Goal: Task Accomplishment & Management: Manage account settings

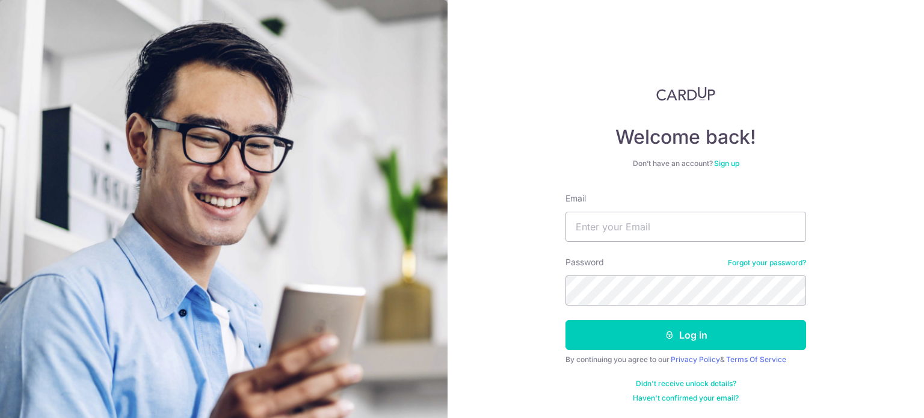
click at [628, 223] on input "Email" at bounding box center [685, 227] width 241 height 30
type input "[EMAIL_ADDRESS][DOMAIN_NAME]"
click at [565, 320] on button "Log in" at bounding box center [685, 335] width 241 height 30
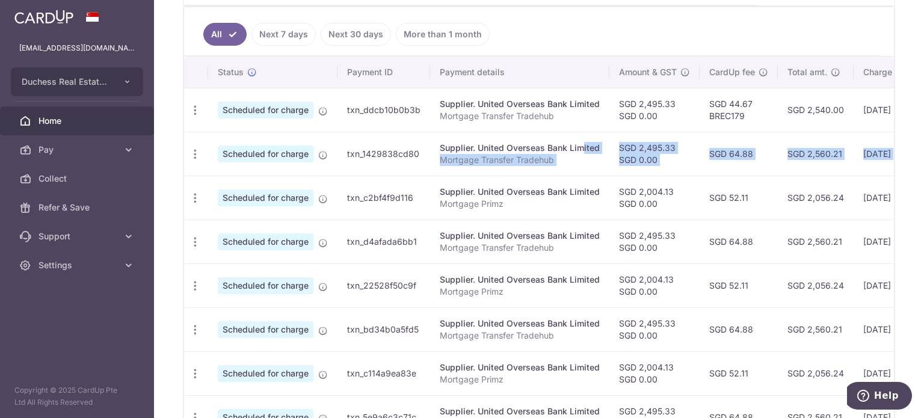
scroll to position [0, 200]
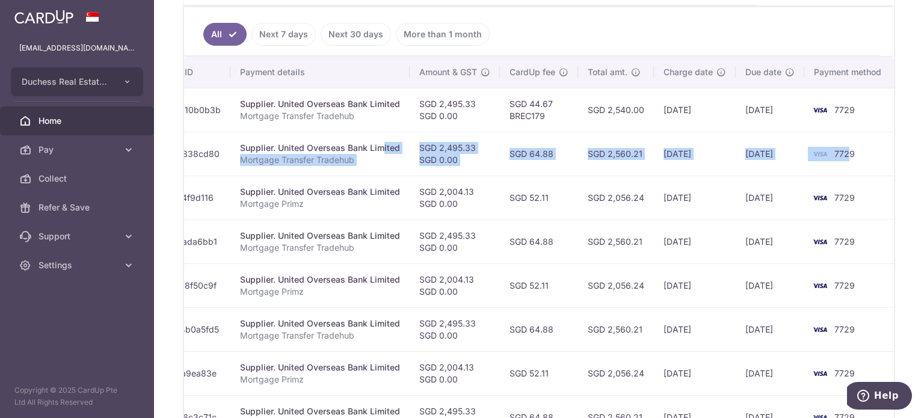
drag, startPoint x: 923, startPoint y: 158, endPoint x: 818, endPoint y: 159, distance: 105.3
click at [825, 158] on tr "Update payment Cancel payment Scheduled for charge txn_1429838cd80 Supplier. Un…" at bounding box center [439, 154] width 911 height 44
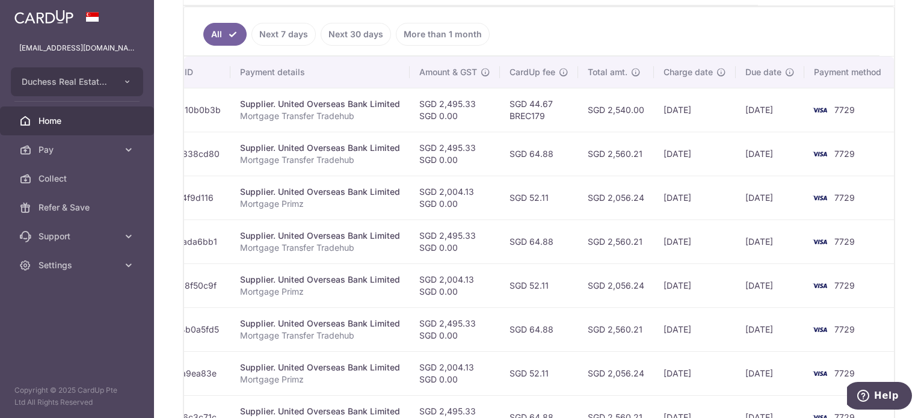
click at [674, 190] on td "19/05/2026" at bounding box center [695, 198] width 82 height 44
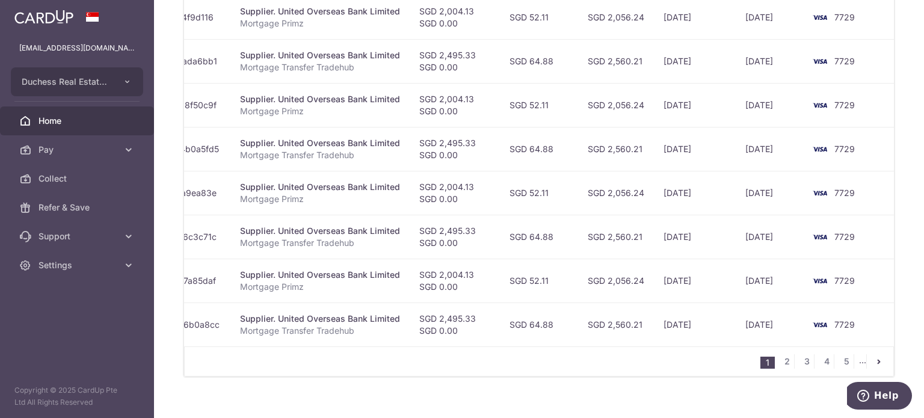
scroll to position [0, 0]
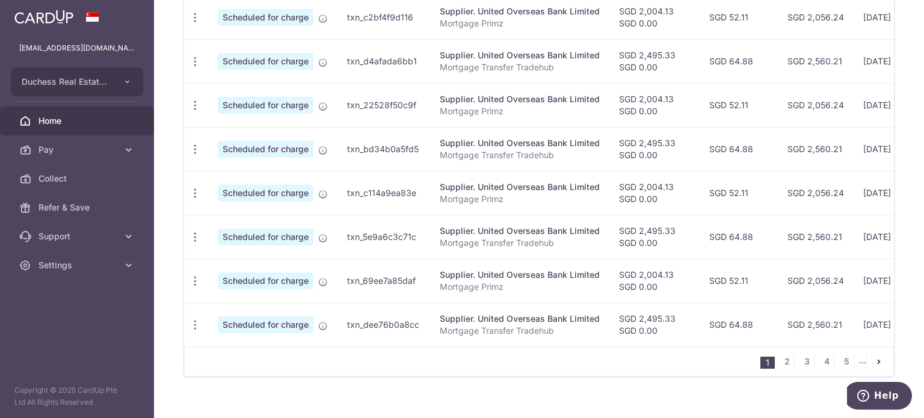
drag, startPoint x: 263, startPoint y: 202, endPoint x: 423, endPoint y: 211, distance: 160.8
click at [423, 211] on tr "Update payment Cancel payment Scheduled for charge txn_c114a9ea83e Supplier. Un…" at bounding box center [639, 193] width 911 height 44
click at [839, 364] on link "5" at bounding box center [846, 361] width 14 height 14
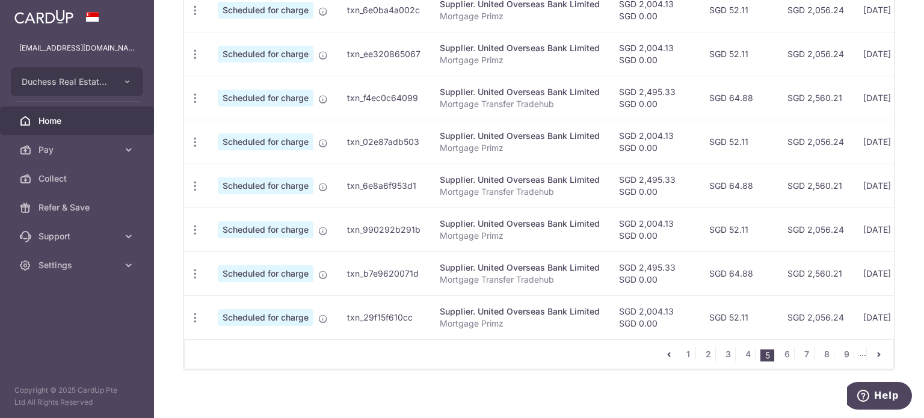
scroll to position [515, 0]
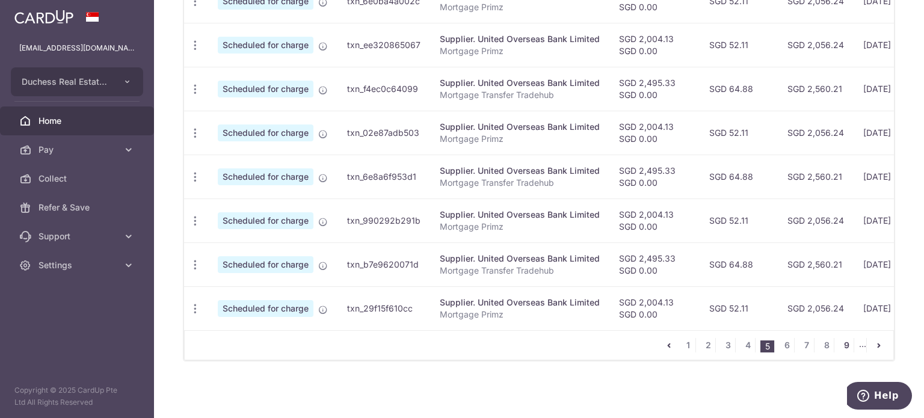
click at [839, 340] on link "9" at bounding box center [846, 345] width 14 height 14
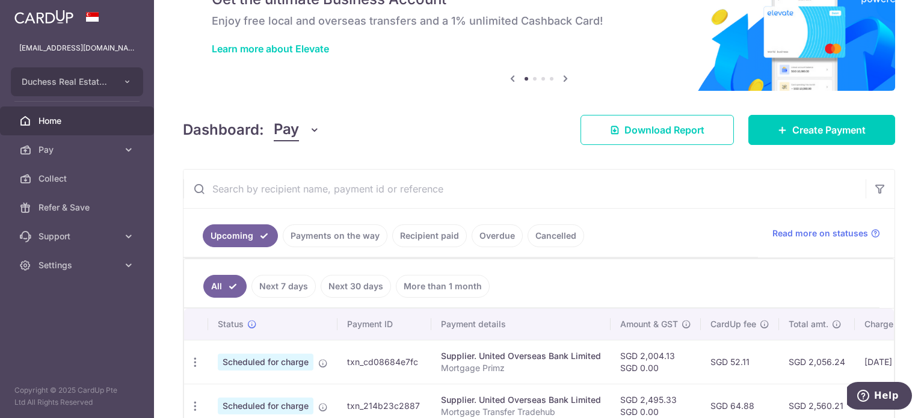
click at [342, 240] on link "Payments on the way" at bounding box center [335, 235] width 105 height 23
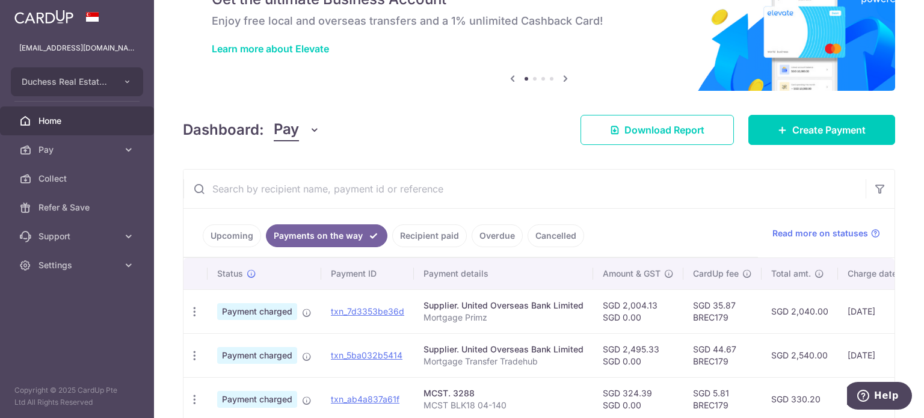
click at [428, 238] on link "Recipient paid" at bounding box center [429, 235] width 75 height 23
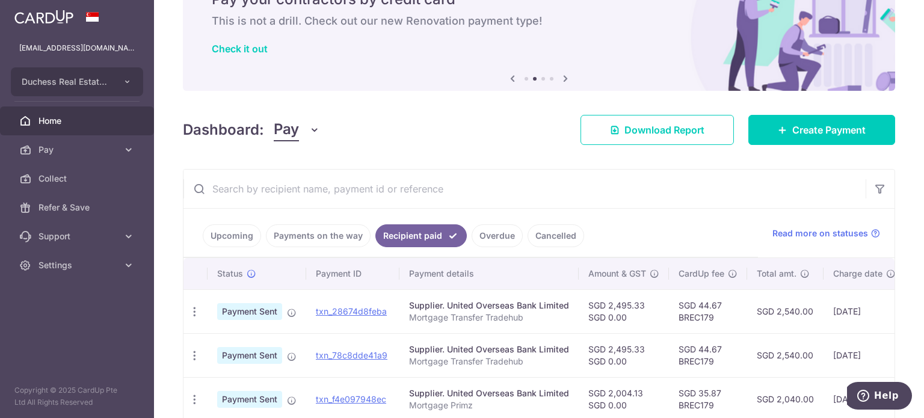
scroll to position [0, 170]
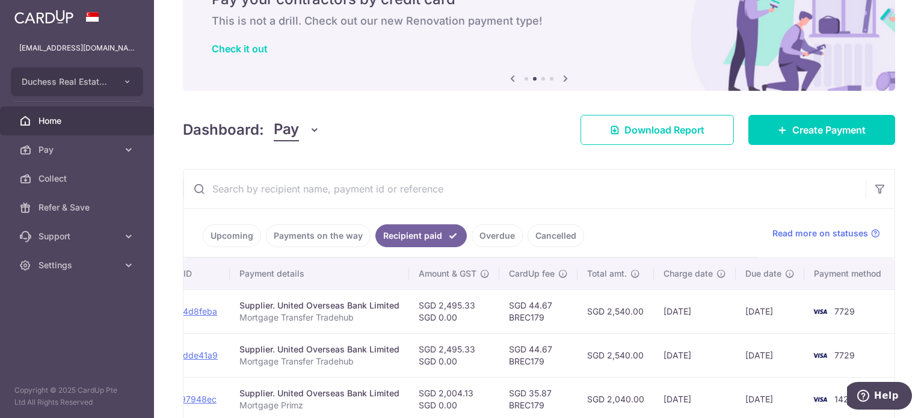
drag, startPoint x: 700, startPoint y: 299, endPoint x: 771, endPoint y: 310, distance: 71.9
click at [771, 310] on tr "PDF Receipt Payment Sent txn_28674d8feba Supplier. United Overseas Bank Limited…" at bounding box center [455, 311] width 882 height 44
click at [704, 353] on td "04/08/2025" at bounding box center [695, 355] width 82 height 44
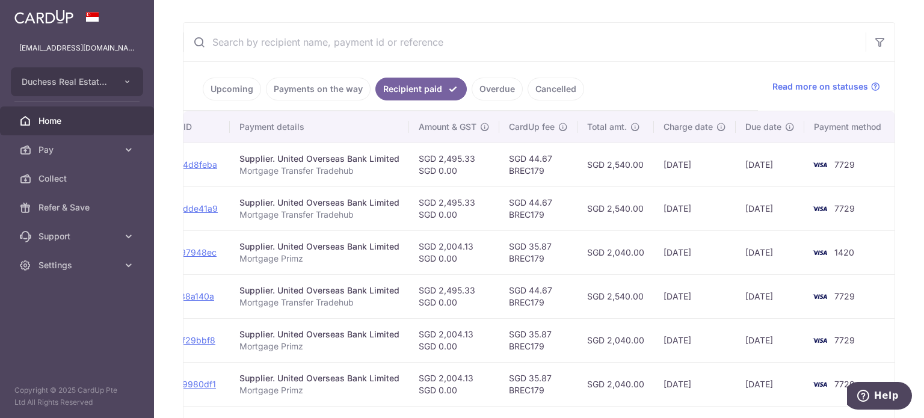
scroll to position [244, 0]
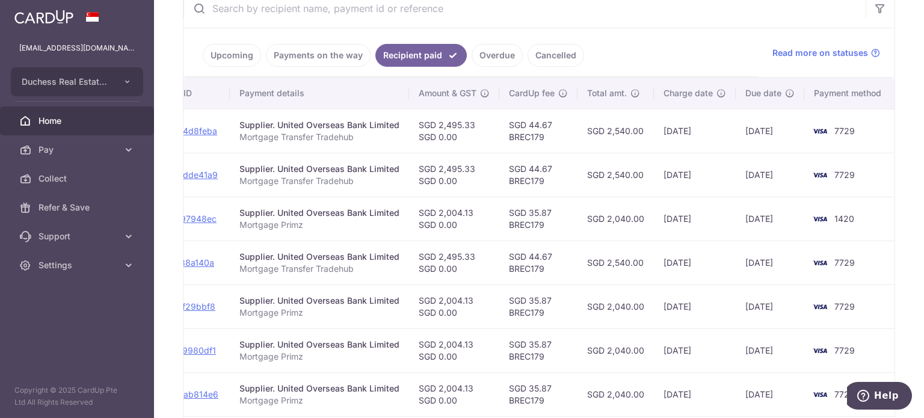
click at [325, 49] on link "Payments on the way" at bounding box center [318, 55] width 105 height 23
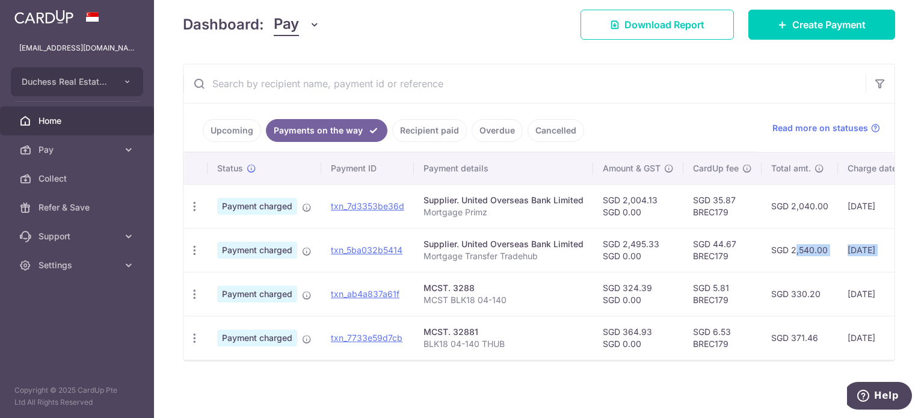
scroll to position [0, 184]
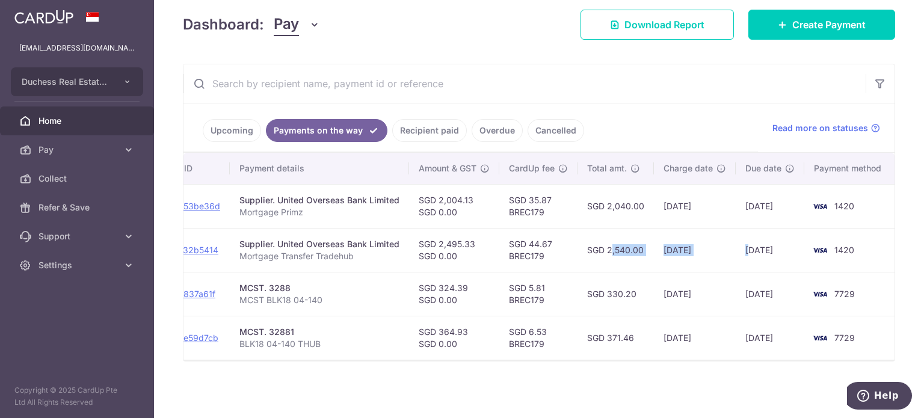
drag, startPoint x: 811, startPoint y: 235, endPoint x: 736, endPoint y: 259, distance: 78.5
click at [744, 257] on tr "PDF Receipt Payment charged txn_5ba032b5414 Supplier. United Overseas Bank Limi…" at bounding box center [447, 250] width 896 height 44
click at [670, 272] on td "08/08/2025" at bounding box center [695, 294] width 82 height 44
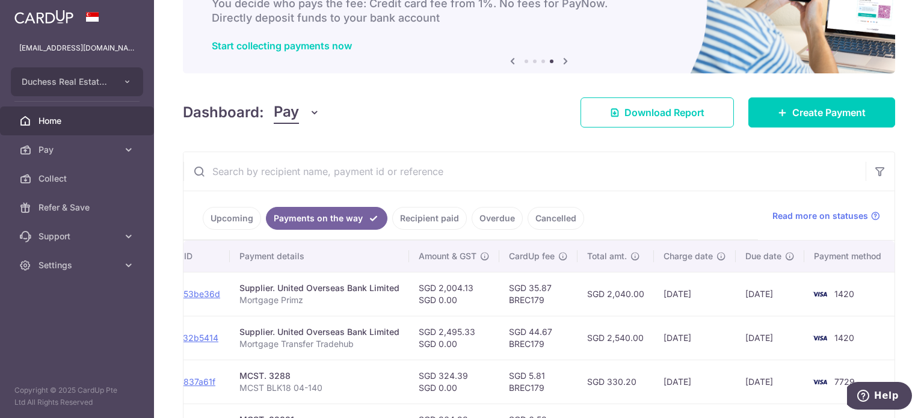
scroll to position [173, 0]
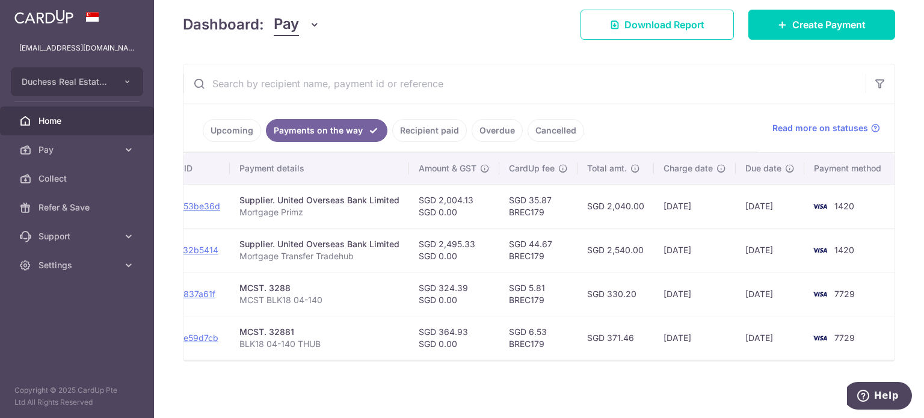
click at [414, 129] on link "Recipient paid" at bounding box center [429, 130] width 75 height 23
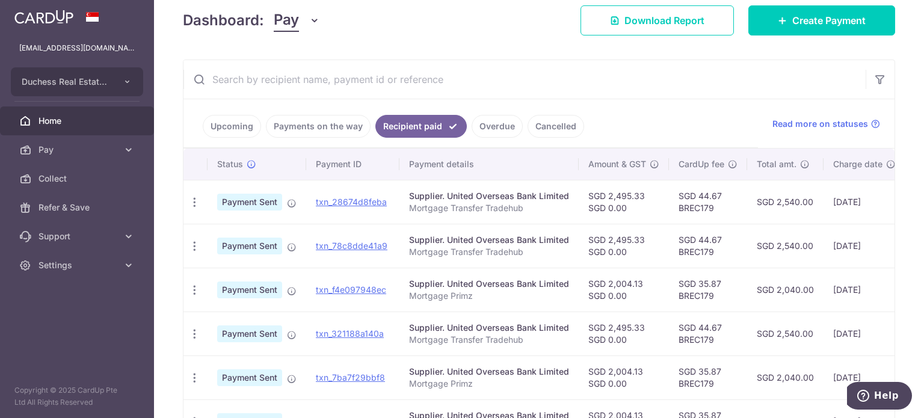
click at [322, 132] on link "Payments on the way" at bounding box center [318, 126] width 105 height 23
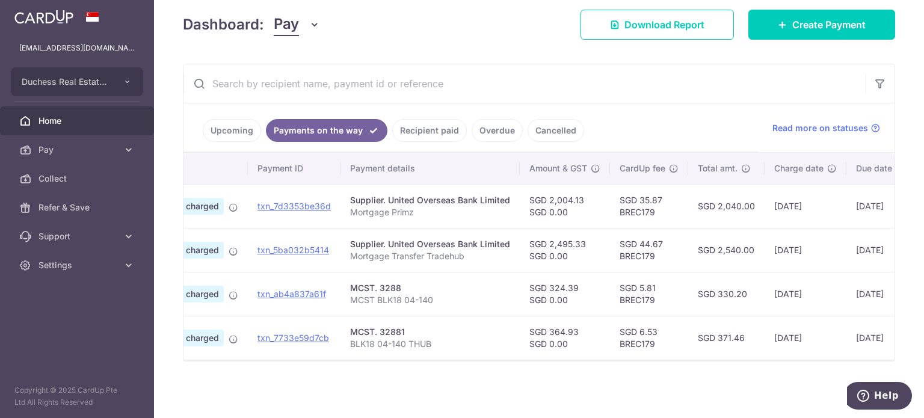
scroll to position [0, 0]
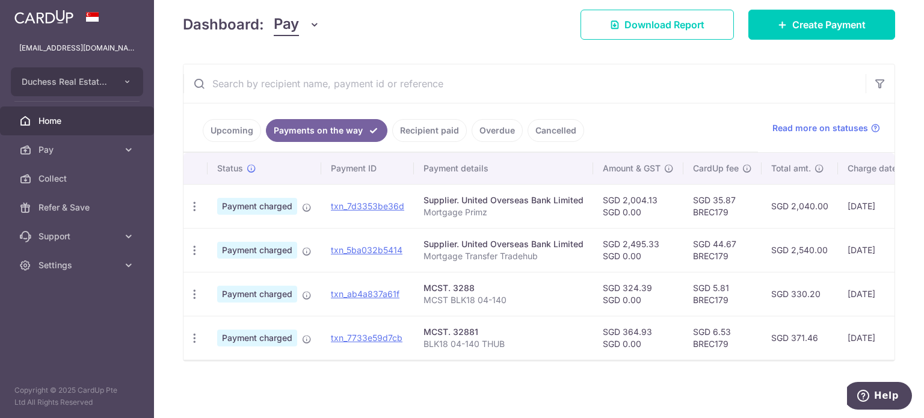
click at [238, 128] on link "Upcoming" at bounding box center [232, 130] width 58 height 23
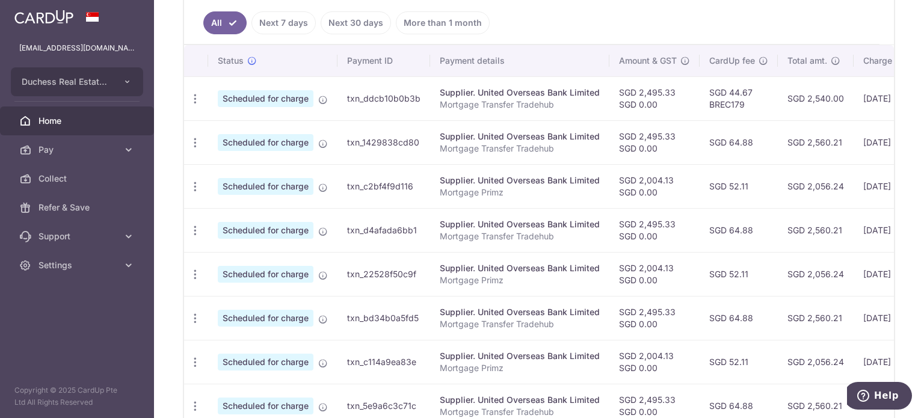
scroll to position [353, 0]
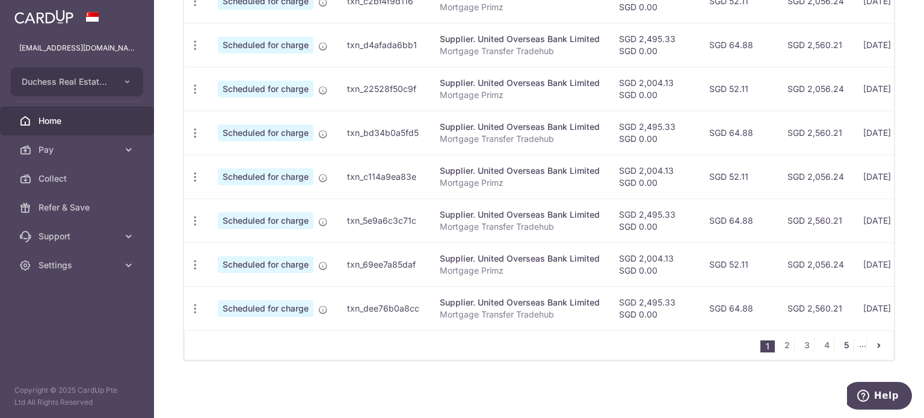
click at [847, 345] on link "5" at bounding box center [846, 345] width 14 height 14
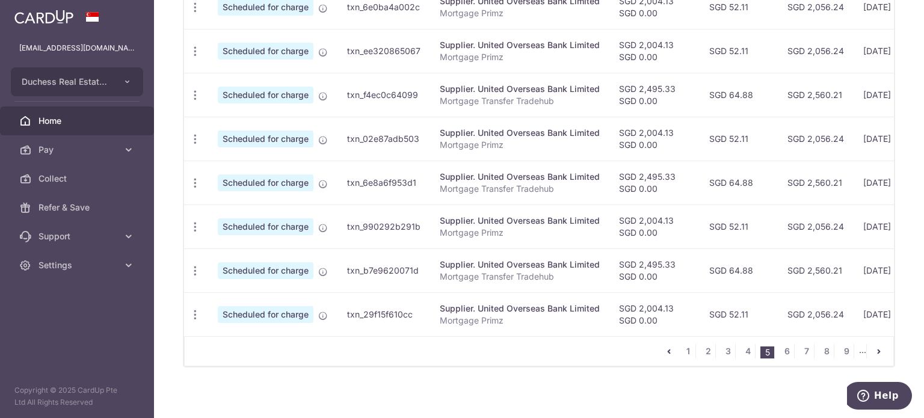
scroll to position [515, 0]
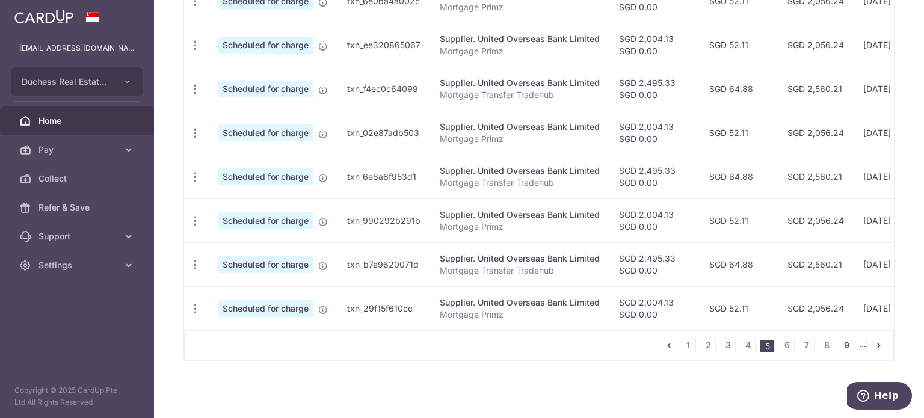
click at [839, 343] on link "9" at bounding box center [846, 345] width 14 height 14
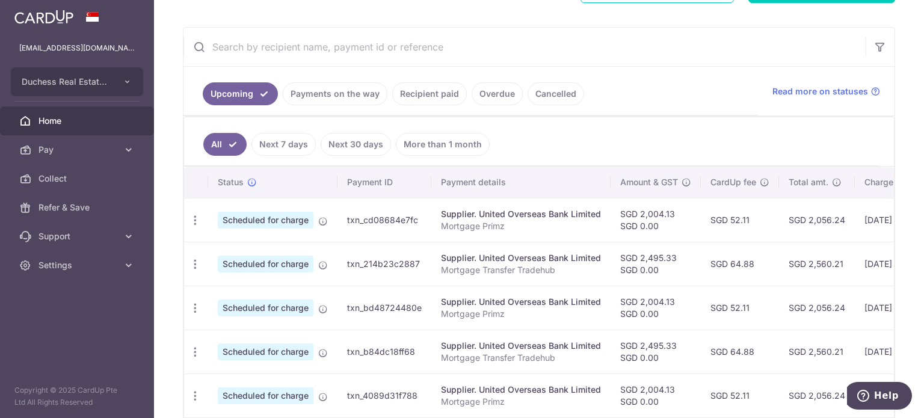
scroll to position [244, 0]
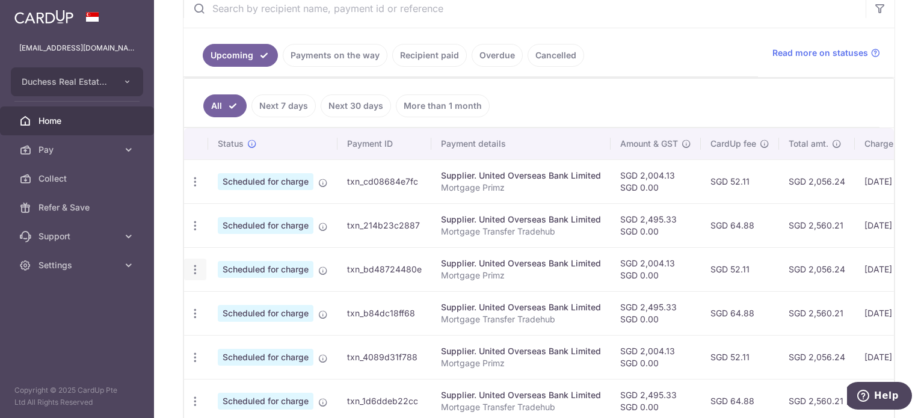
click at [194, 188] on icon "button" at bounding box center [195, 182] width 13 height 13
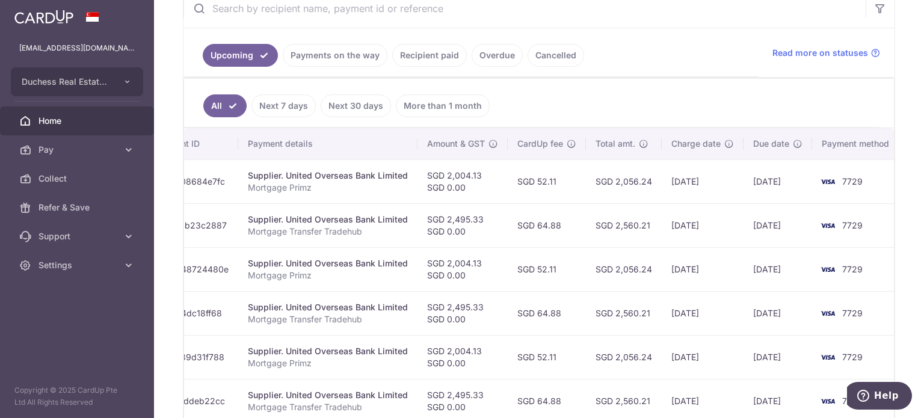
scroll to position [0, 202]
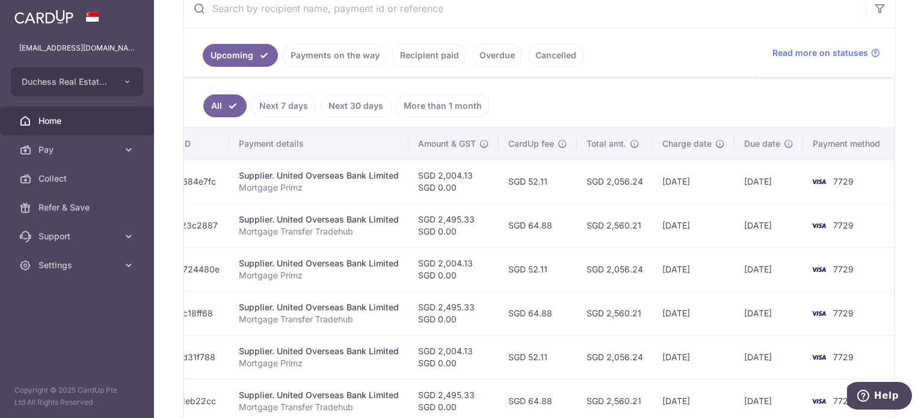
drag, startPoint x: 658, startPoint y: 401, endPoint x: 814, endPoint y: 364, distance: 159.9
click at [824, 365] on tbody "Update payment Cancel payment Scheduled for charge txn_cd08684e7fc Supplier. Un…" at bounding box center [438, 378] width 912 height 439
click at [686, 347] on td "17/04/2030" at bounding box center [694, 357] width 82 height 44
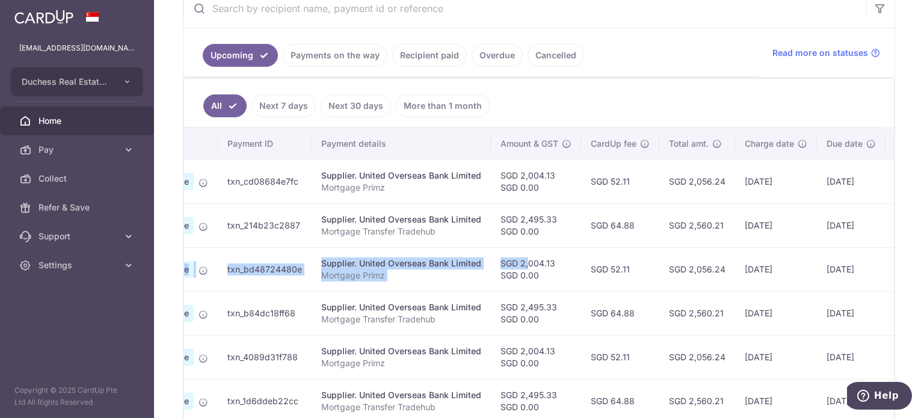
scroll to position [0, 0]
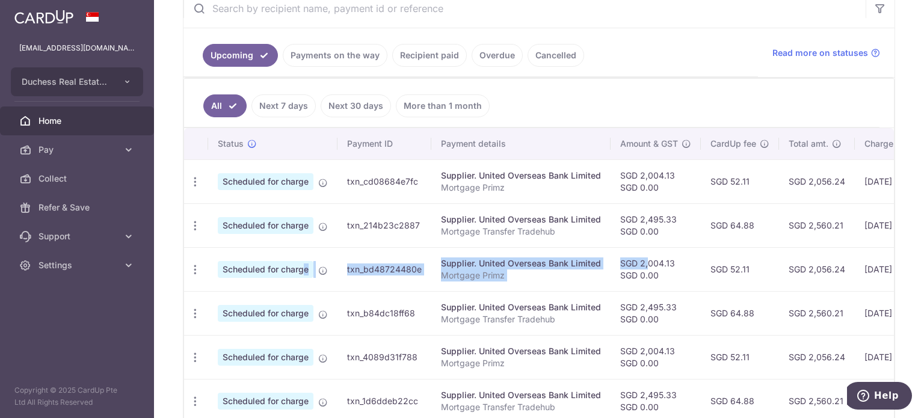
drag, startPoint x: 432, startPoint y: 260, endPoint x: 276, endPoint y: 274, distance: 156.3
click at [276, 274] on tr "Update payment Cancel payment Scheduled for charge txn_bd48724480e Supplier. Un…" at bounding box center [640, 269] width 912 height 44
click at [194, 188] on icon "button" at bounding box center [195, 182] width 13 height 13
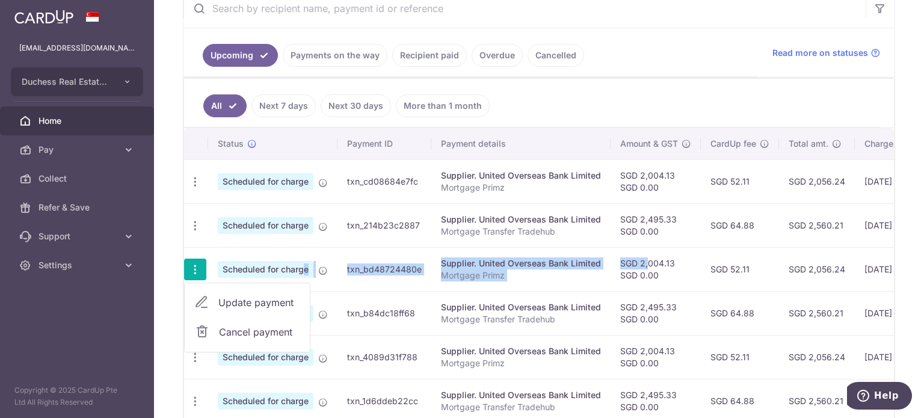
click at [376, 257] on td "txn_bd48724480e" at bounding box center [384, 269] width 94 height 44
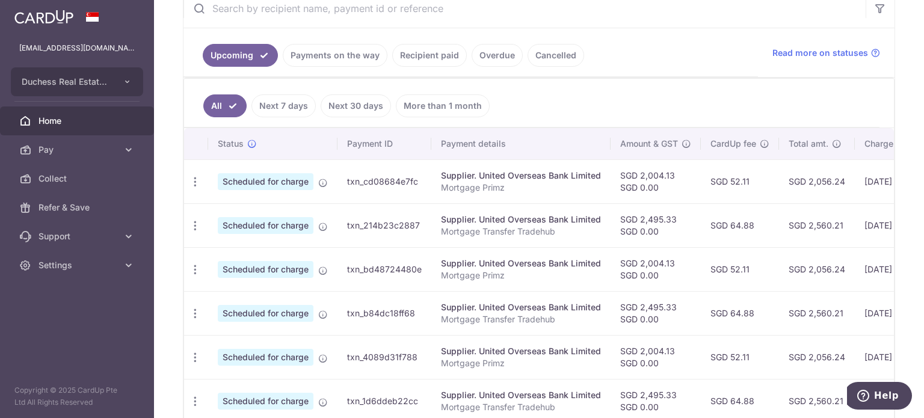
click at [375, 272] on td "txn_bd48724480e" at bounding box center [384, 269] width 94 height 44
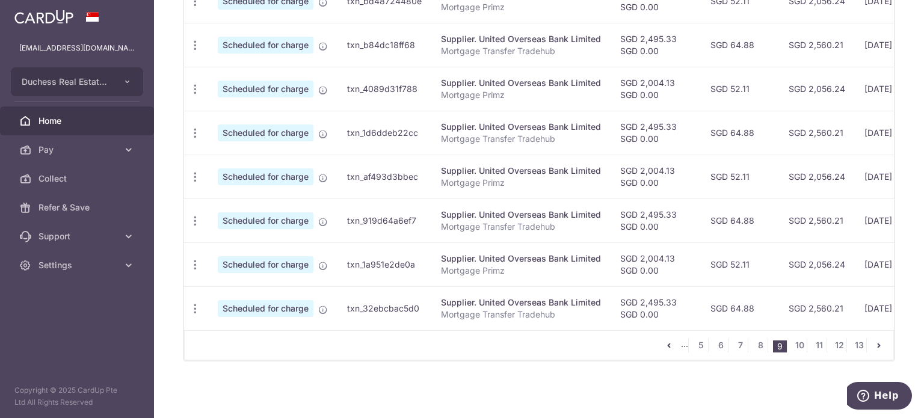
scroll to position [515, 0]
click at [80, 262] on span "Settings" at bounding box center [77, 265] width 79 height 12
click at [73, 325] on span "Logout" at bounding box center [77, 323] width 79 height 12
